Goal: Check status: Check status

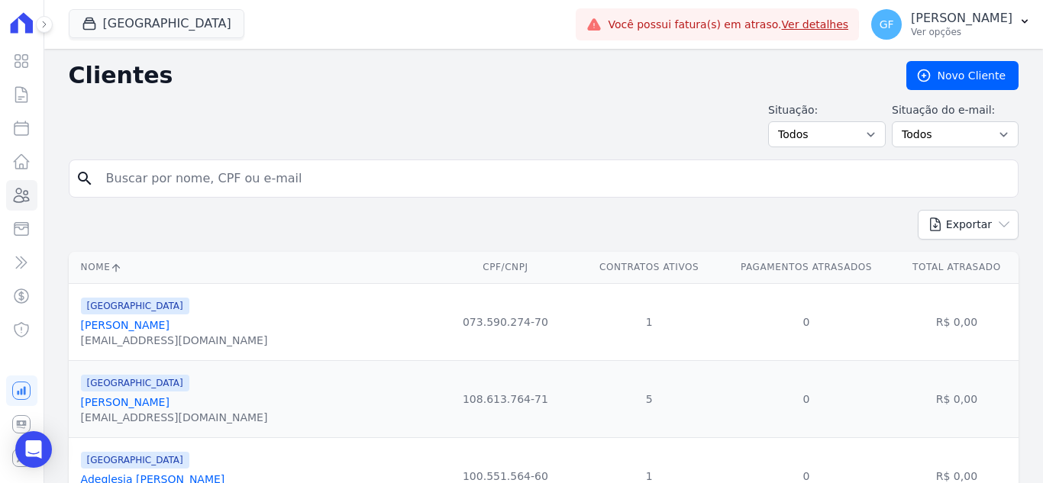
click at [196, 179] on input "search" at bounding box center [554, 178] width 915 height 31
type input "cleciana barbo"
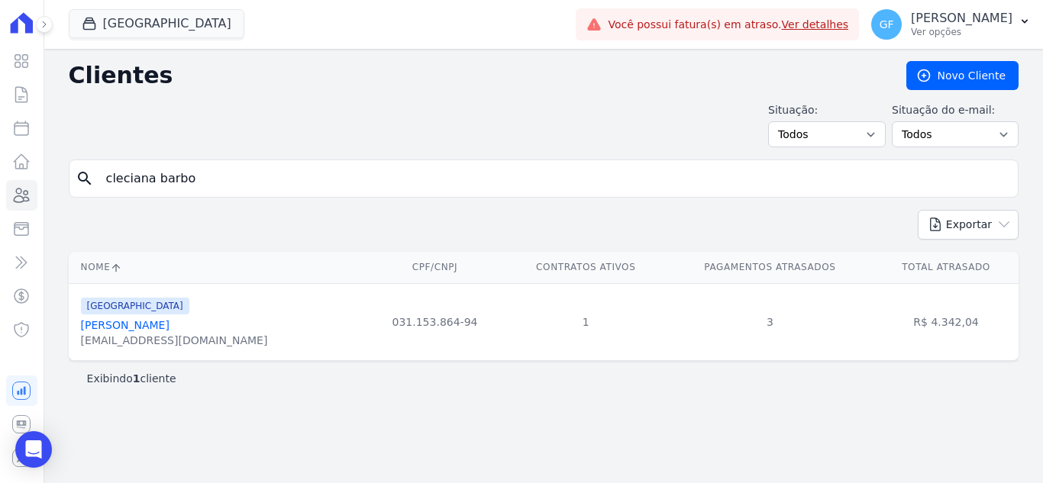
click at [163, 327] on link "[PERSON_NAME]" at bounding box center [125, 325] width 89 height 12
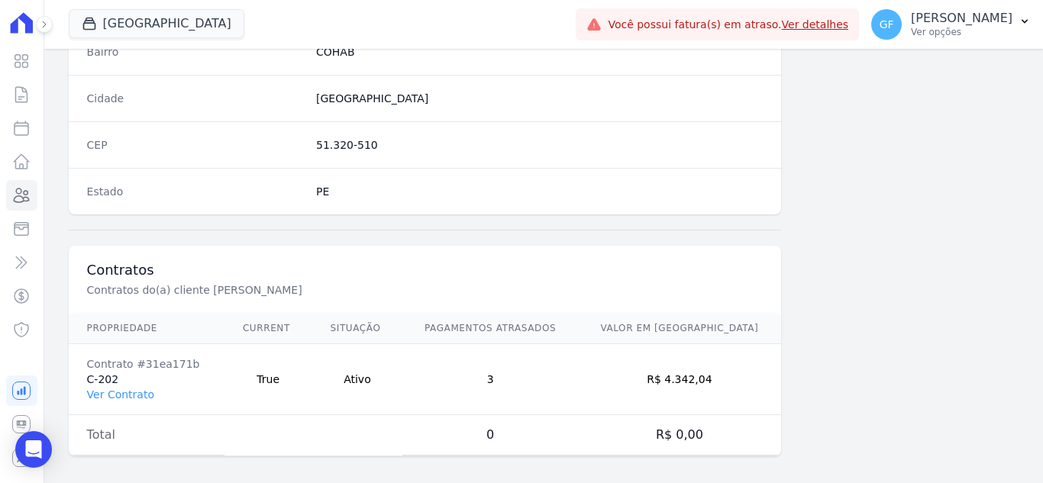
scroll to position [945, 0]
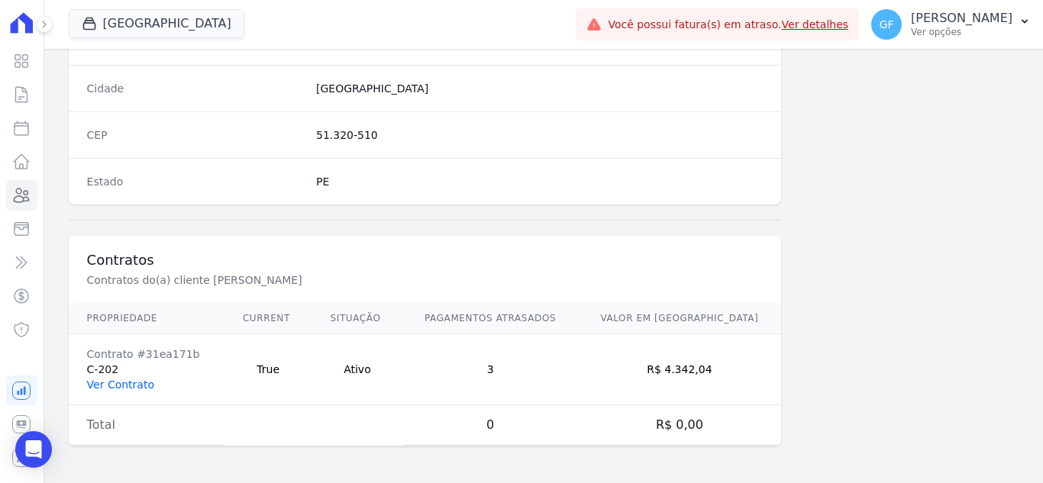
click at [118, 388] on link "Ver Contrato" at bounding box center [120, 385] width 67 height 12
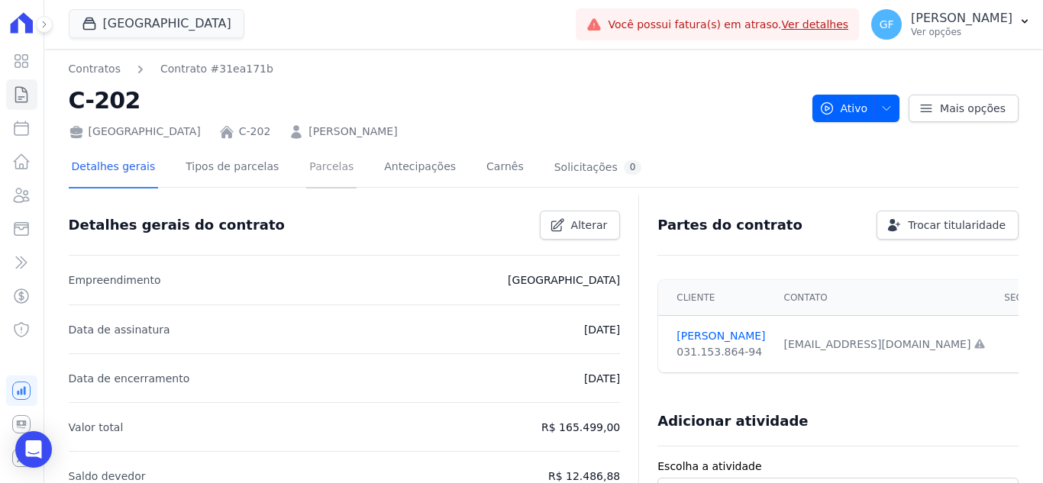
click at [325, 158] on link "Parcelas" at bounding box center [331, 168] width 50 height 40
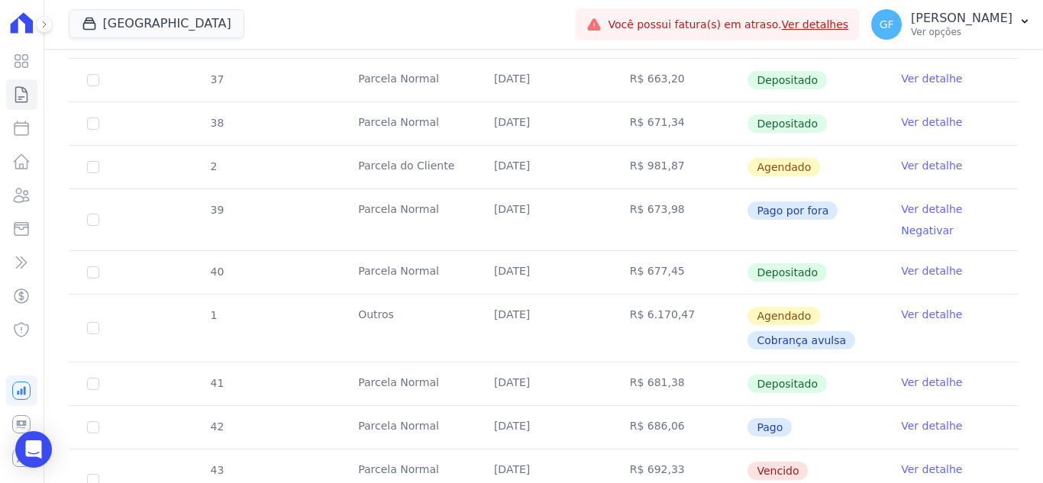
scroll to position [611, 0]
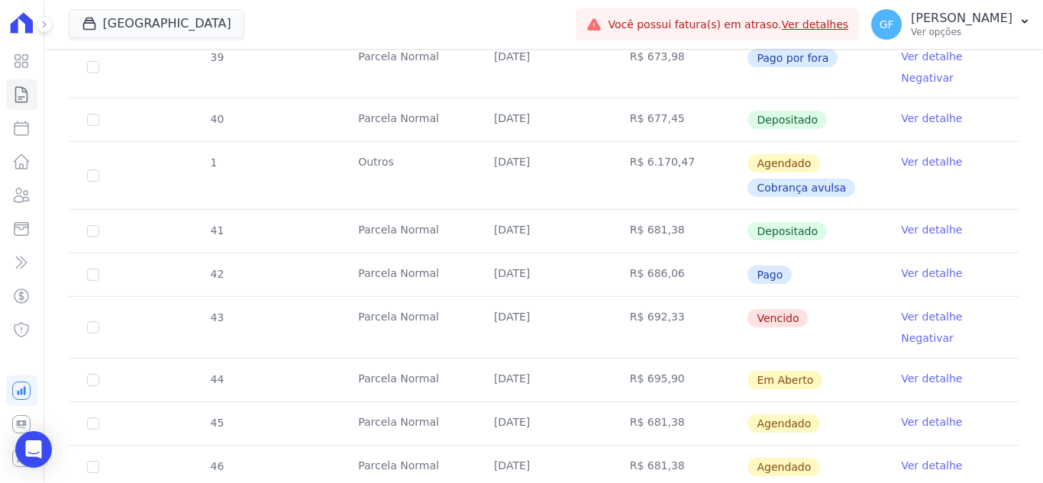
drag, startPoint x: 490, startPoint y: 315, endPoint x: 680, endPoint y: 315, distance: 190.9
click at [680, 315] on tr "43 [GEOGRAPHIC_DATA] [DATE] R$ 692,33 [GEOGRAPHIC_DATA] Ver detalhe Negativar" at bounding box center [544, 327] width 950 height 62
click at [870, 337] on td "Vencido" at bounding box center [815, 327] width 136 height 61
click at [915, 318] on link "Ver detalhe" at bounding box center [931, 316] width 61 height 15
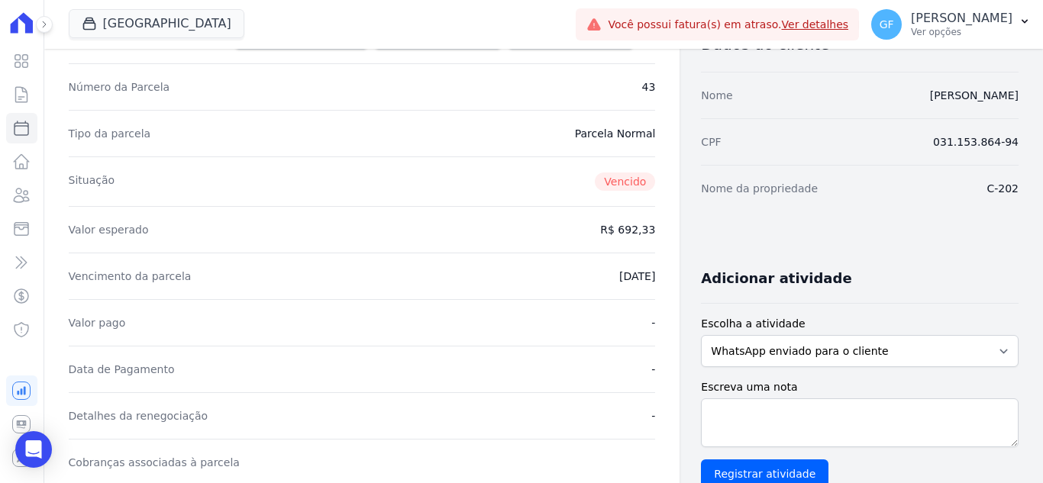
scroll to position [305, 0]
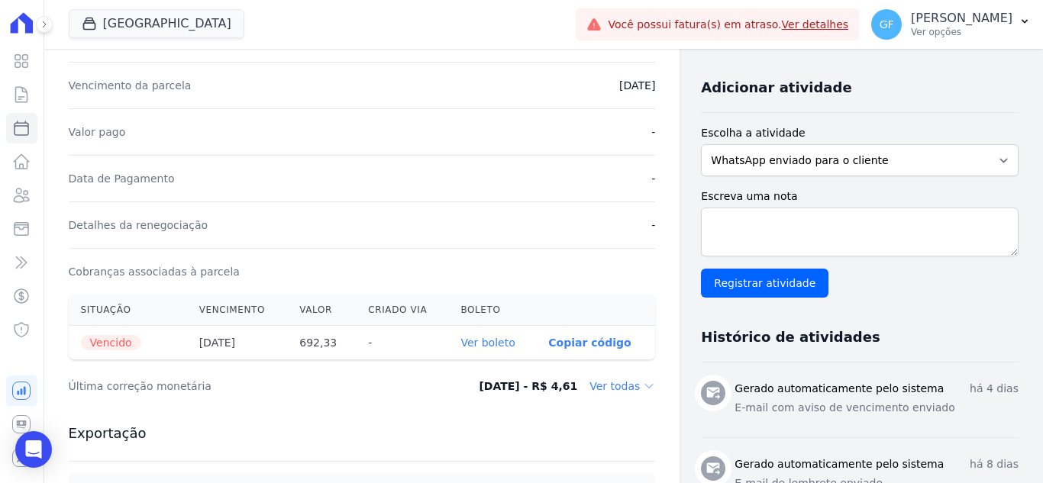
click at [498, 349] on link "Ver boleto" at bounding box center [488, 343] width 54 height 12
